Goal: Information Seeking & Learning: Learn about a topic

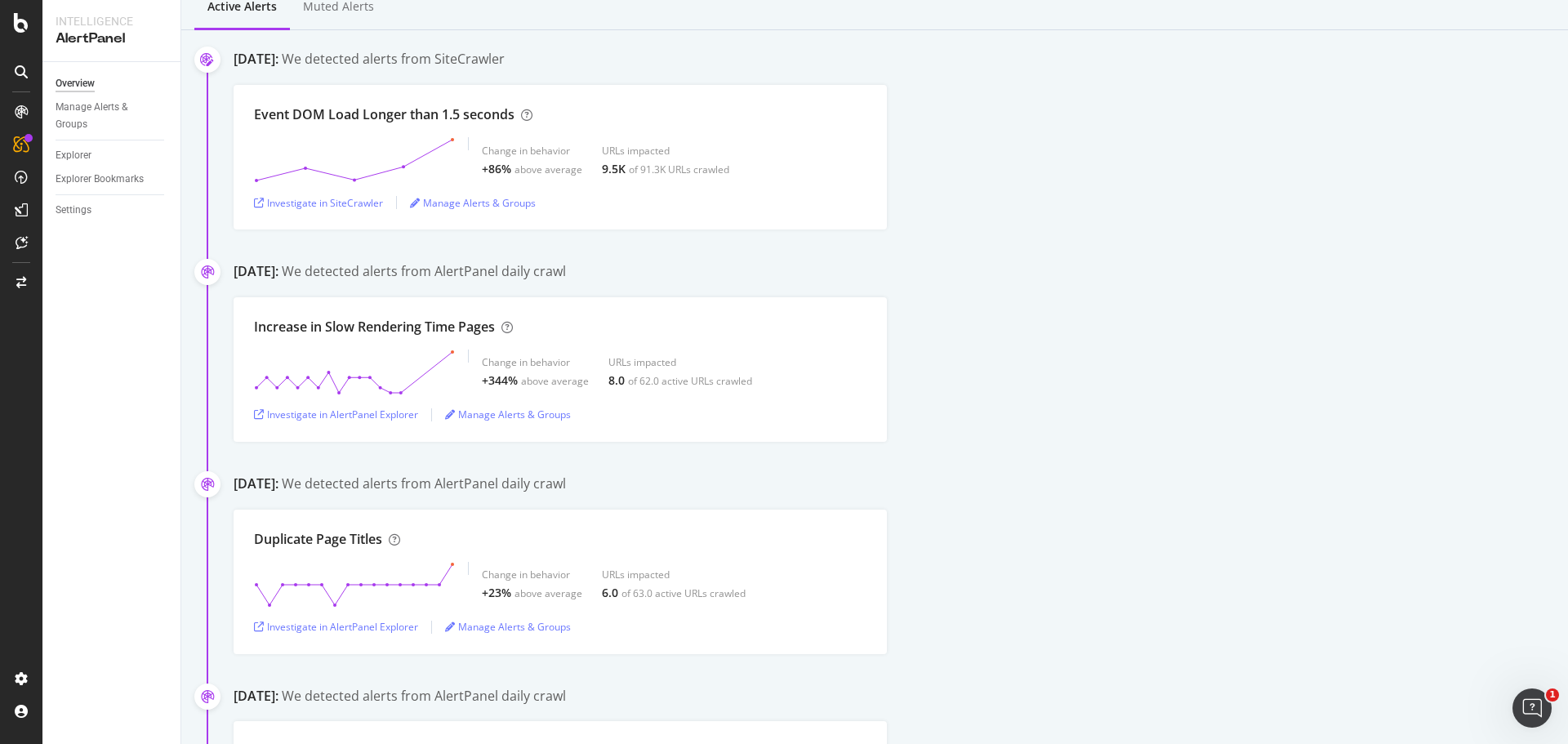
scroll to position [245, 0]
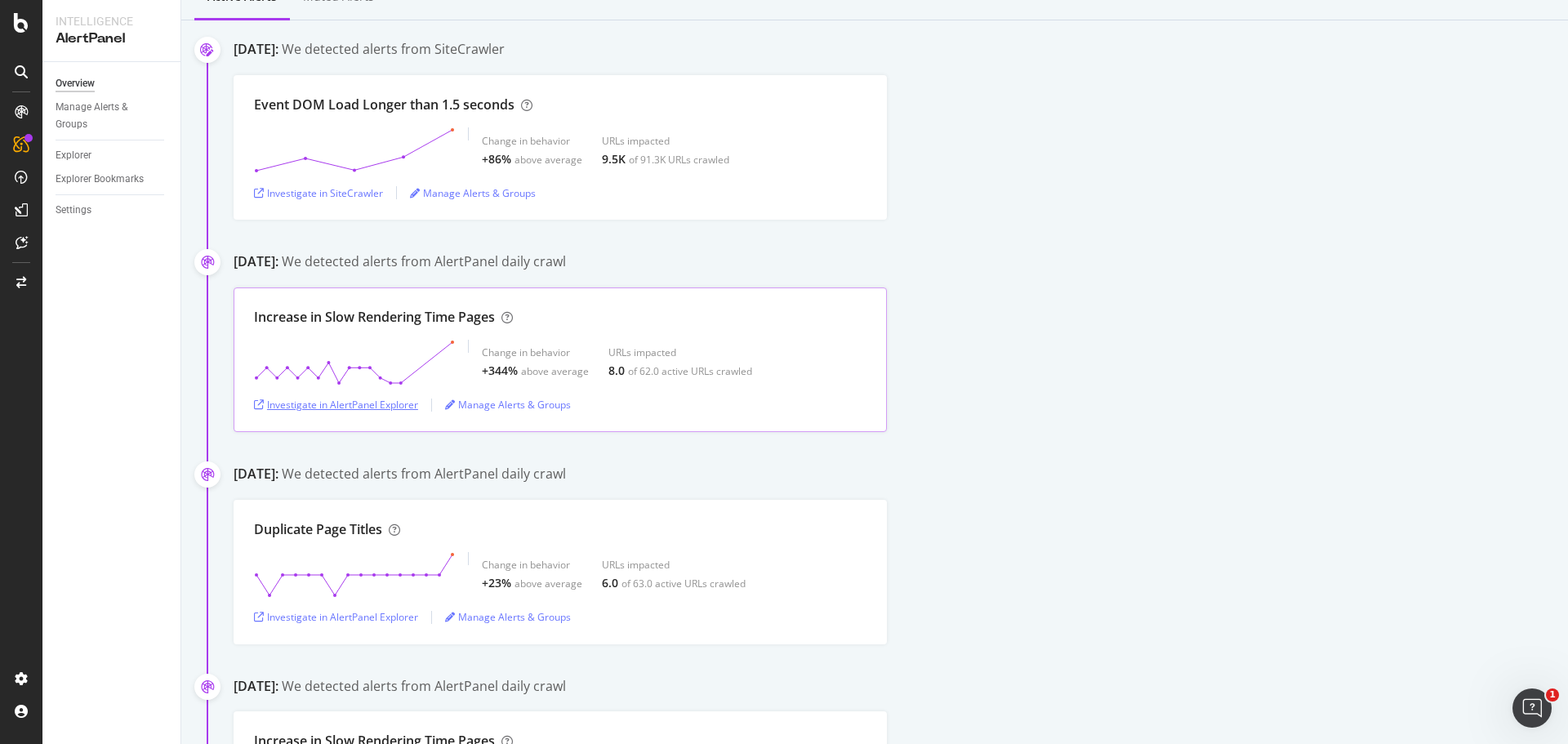
click at [382, 405] on div "Investigate in AlertPanel Explorer" at bounding box center [335, 405] width 164 height 14
click at [1050, 344] on div "Increase in Slow Rendering Time Pages Change in behavior +344% above average UR…" at bounding box center [900, 359] width 1334 height 144
click at [1116, 467] on div "[DATE]: We detected alerts from AlertPanel daily crawl" at bounding box center [900, 475] width 1334 height 22
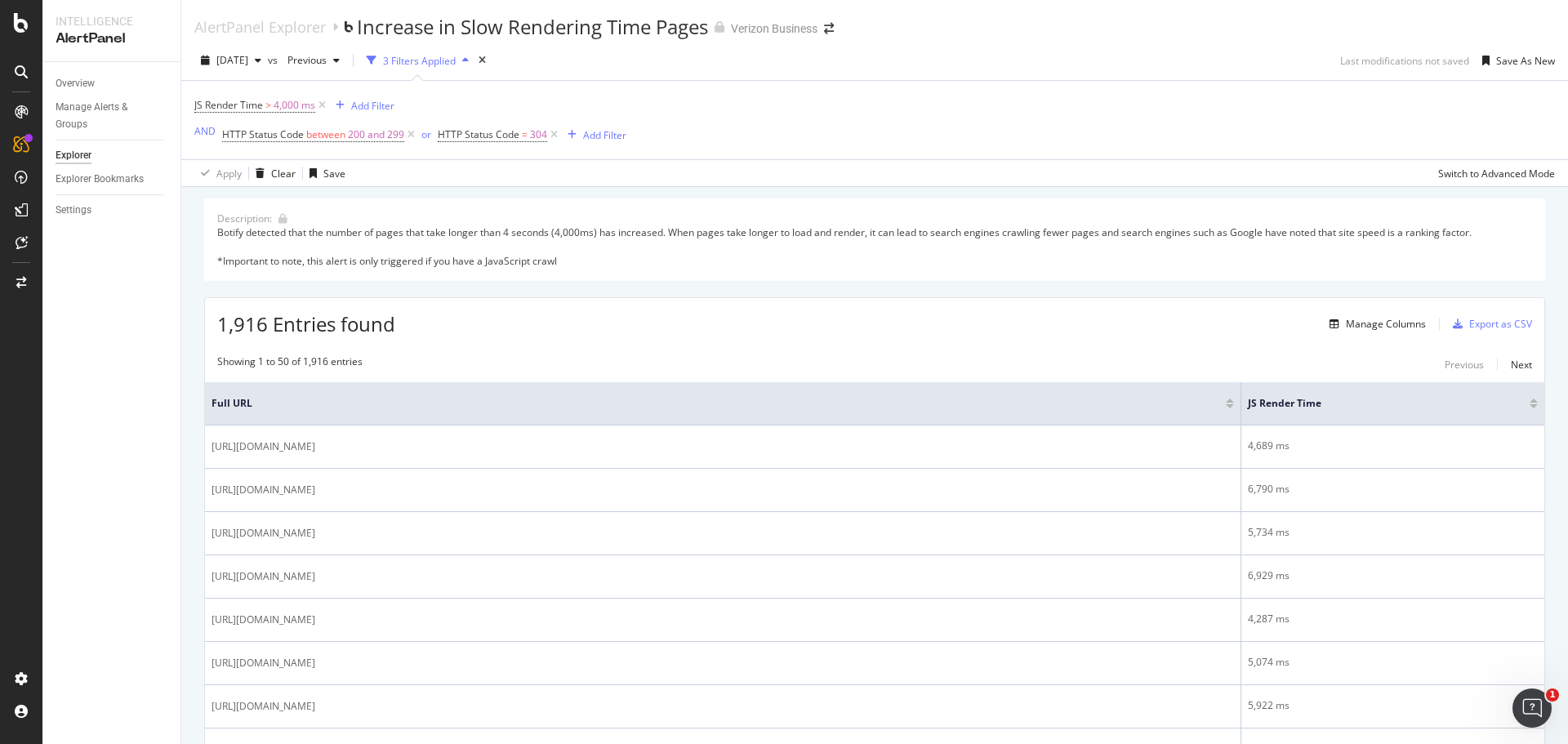
click at [601, 135] on div "Add Filter" at bounding box center [605, 135] width 44 height 14
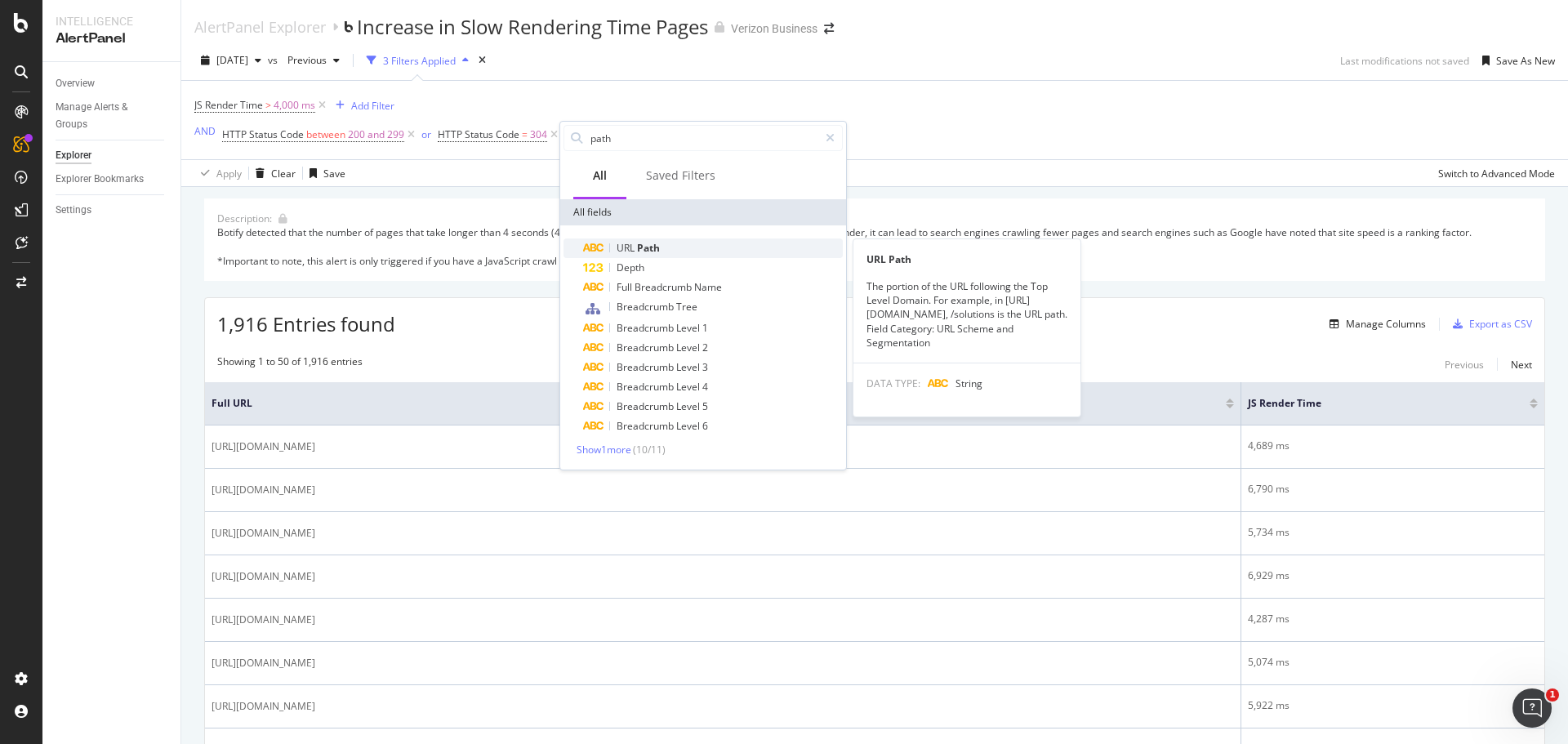
type input "path"
click at [648, 251] on span "Path" at bounding box center [648, 247] width 23 height 14
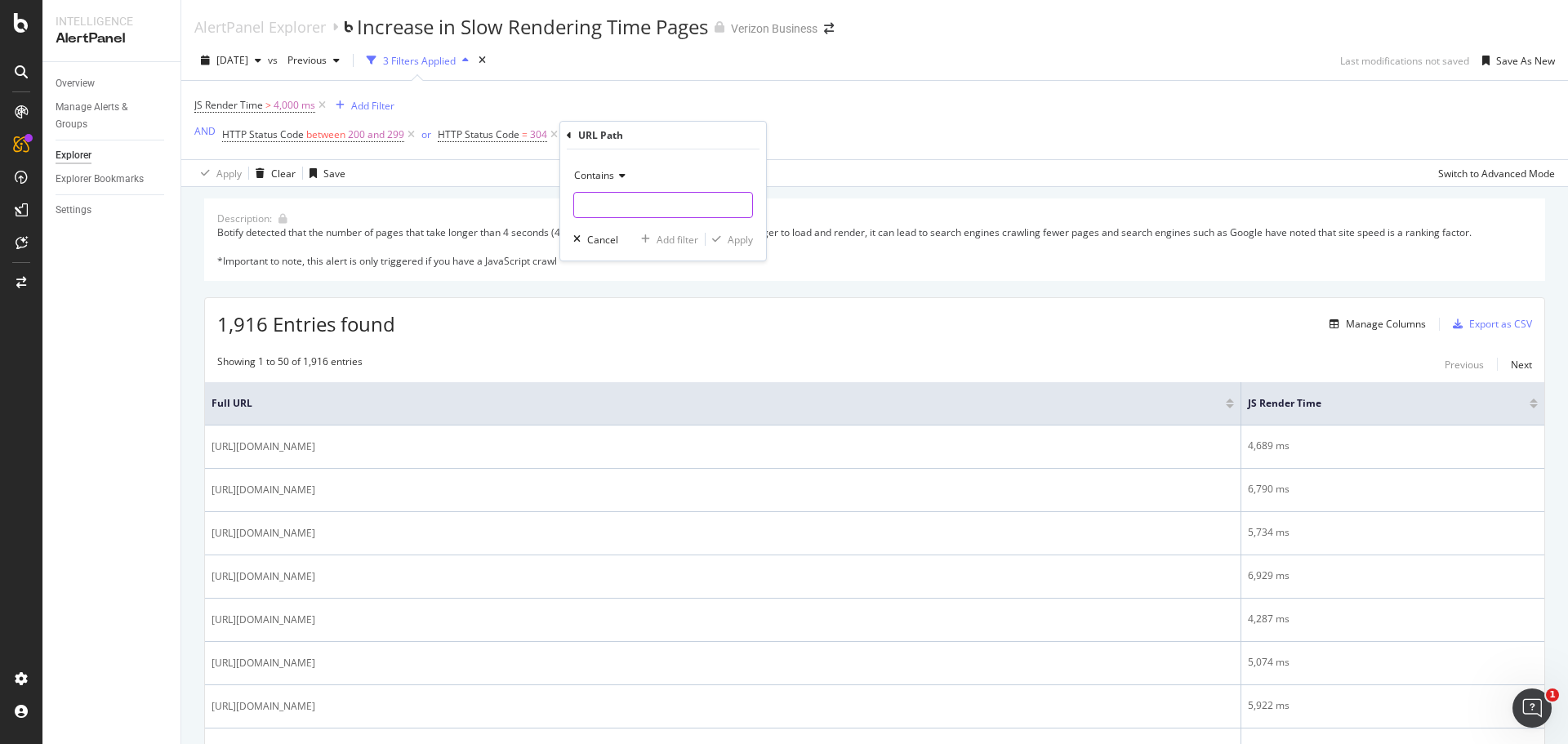
click at [651, 213] on input "text" at bounding box center [663, 205] width 178 height 26
type input "/business/"
click at [721, 231] on button "Apply" at bounding box center [728, 239] width 47 height 16
click at [573, 137] on span "or" at bounding box center [571, 135] width 20 height 23
click at [568, 136] on div "or" at bounding box center [569, 134] width 10 height 14
